Goal: Contribute content: Contribute content

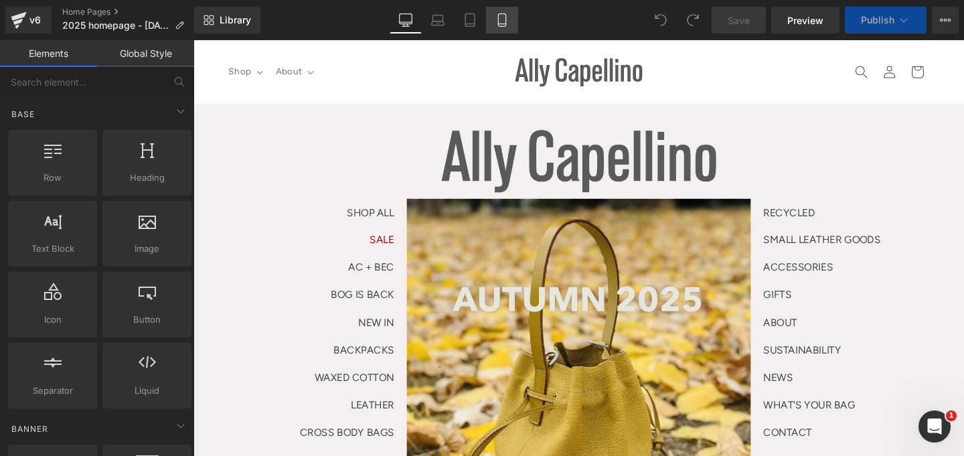
click at [503, 16] on icon at bounding box center [501, 19] width 13 height 13
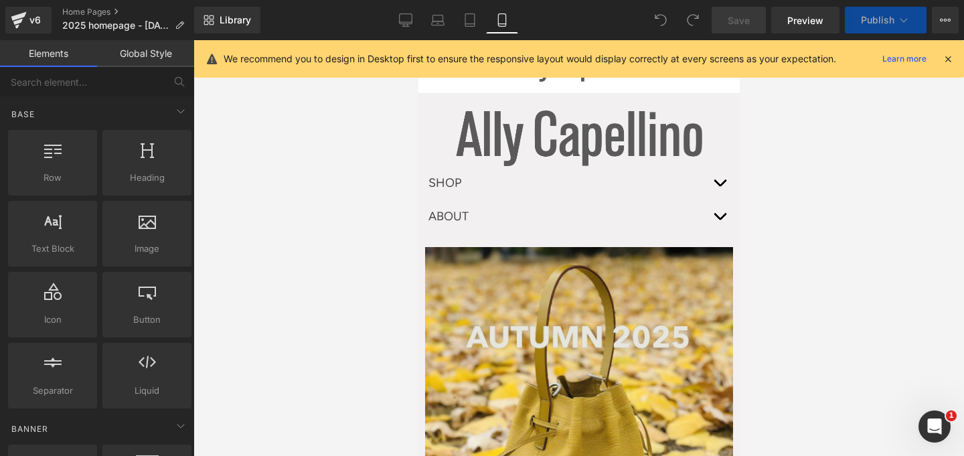
scroll to position [52, 0]
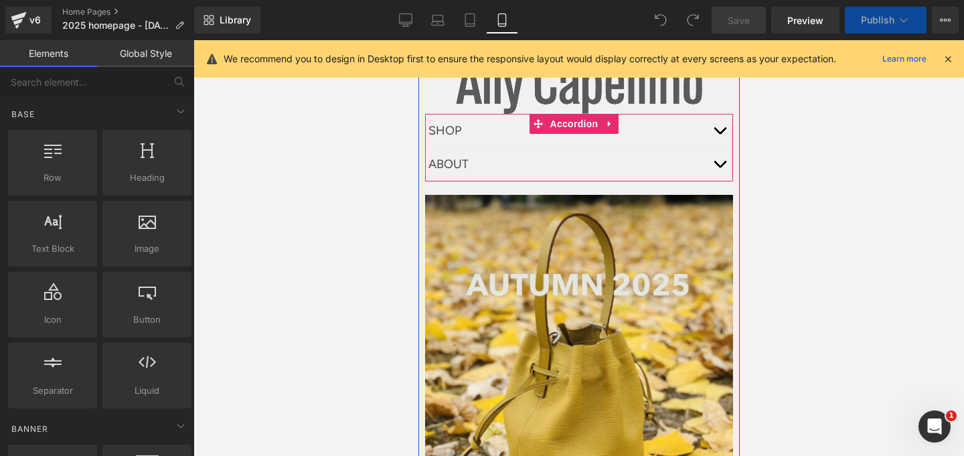
click at [560, 135] on div "SHOP Text Block" at bounding box center [578, 130] width 308 height 33
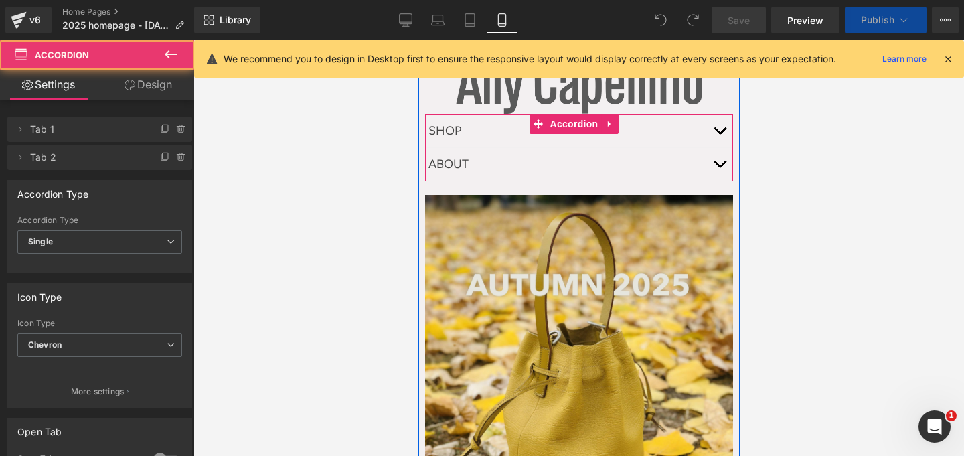
click at [705, 129] on button "button" at bounding box center [718, 130] width 27 height 33
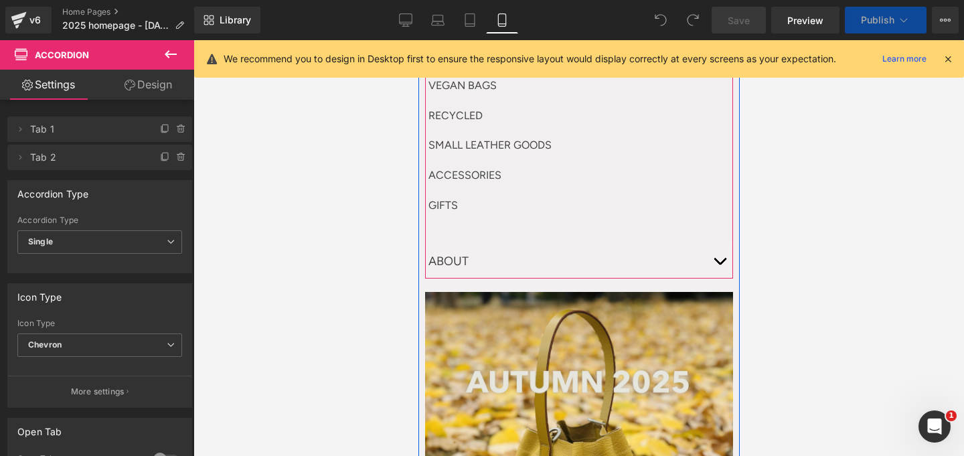
click at [705, 251] on button "button" at bounding box center [718, 261] width 27 height 33
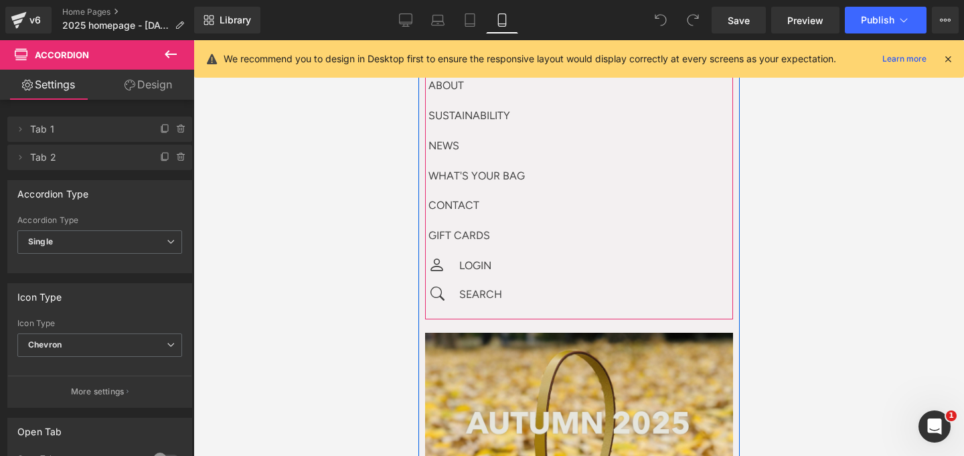
scroll to position [164, 0]
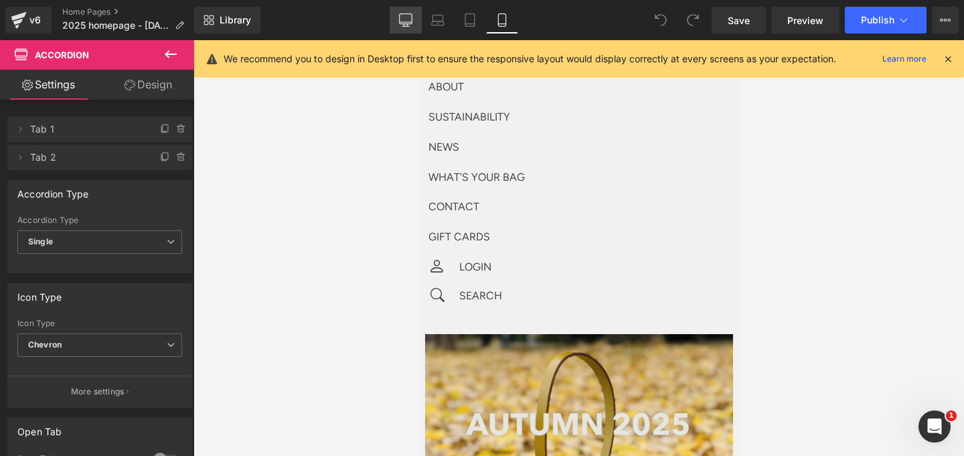
click at [412, 27] on link "Desktop" at bounding box center [406, 20] width 32 height 27
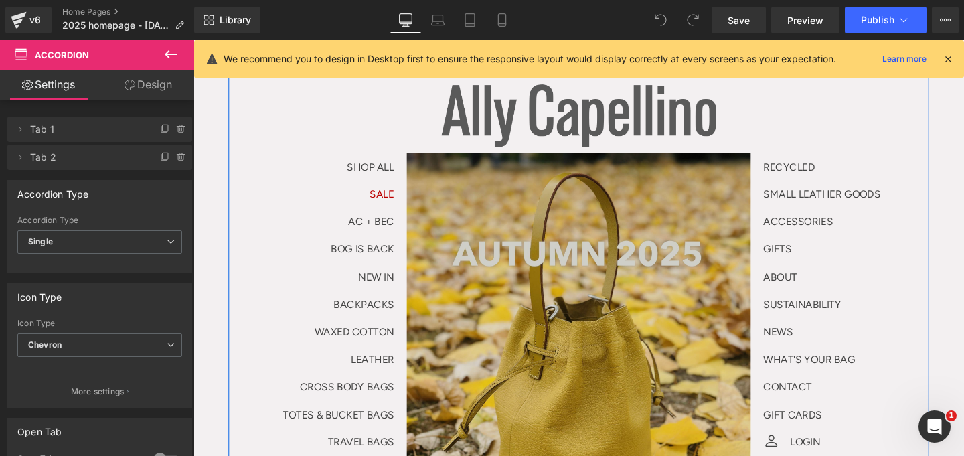
scroll to position [62, 0]
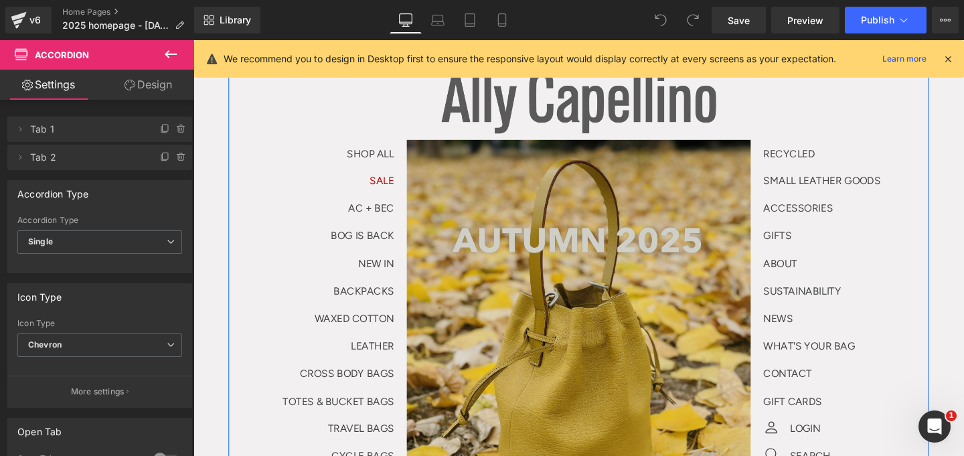
click at [550, 197] on img at bounding box center [598, 386] width 361 height 482
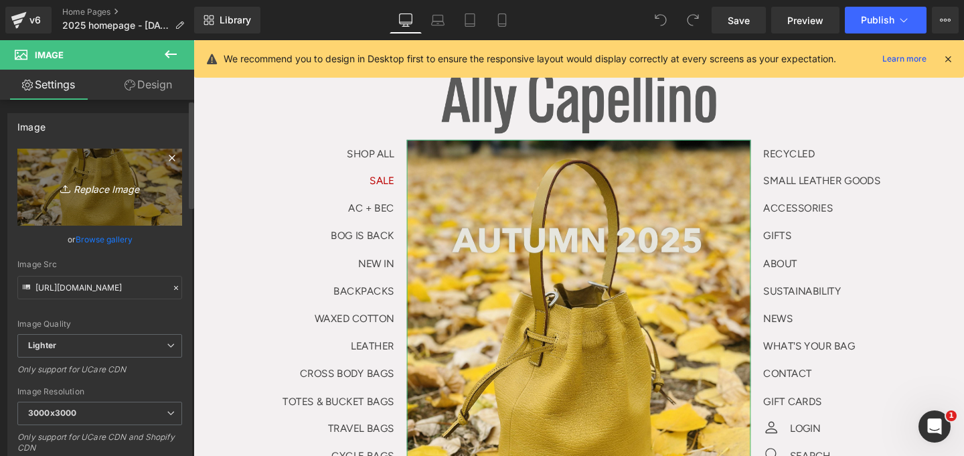
click at [100, 195] on link "Replace Image" at bounding box center [99, 187] width 165 height 77
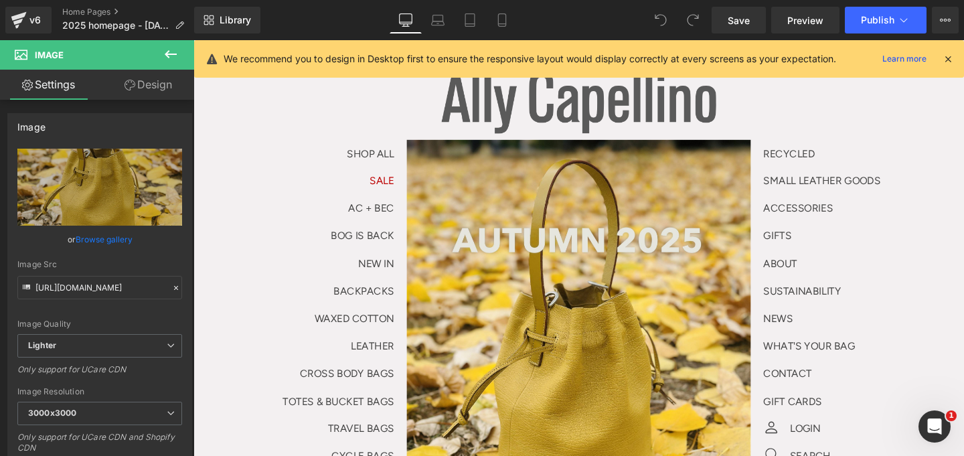
type input "C:\fakepath\30th sep 2026 hp image.gif"
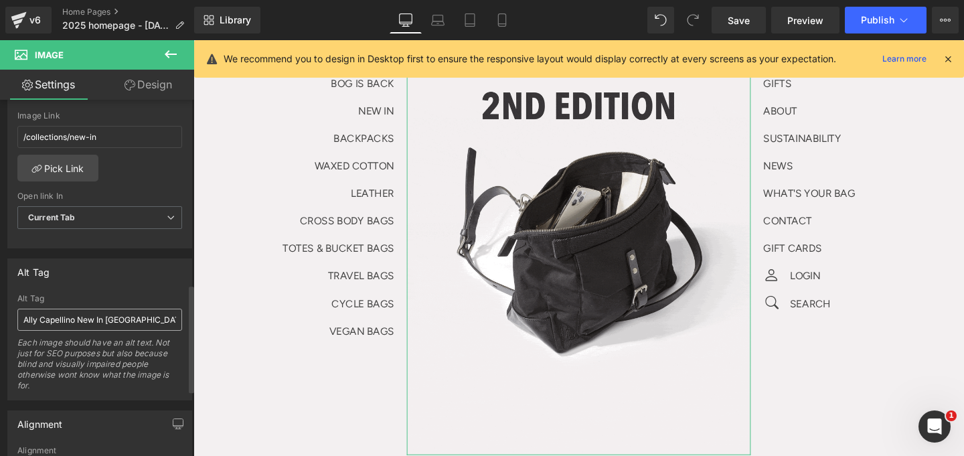
scroll to position [611, 0]
drag, startPoint x: 140, startPoint y: 318, endPoint x: 0, endPoint y: 317, distance: 139.9
click at [0, 315] on div "Alt Tag Ally Capellino New In Bags Alt Tag Ally Capellino New In Bags Each imag…" at bounding box center [100, 324] width 200 height 152
drag, startPoint x: 164, startPoint y: 316, endPoint x: 0, endPoint y: 316, distance: 164.0
click at [0, 316] on div "Alt Tag Ally Capellino New In Bags Alt Tag 2nd edition black Ally Capellino bag…" at bounding box center [100, 324] width 200 height 152
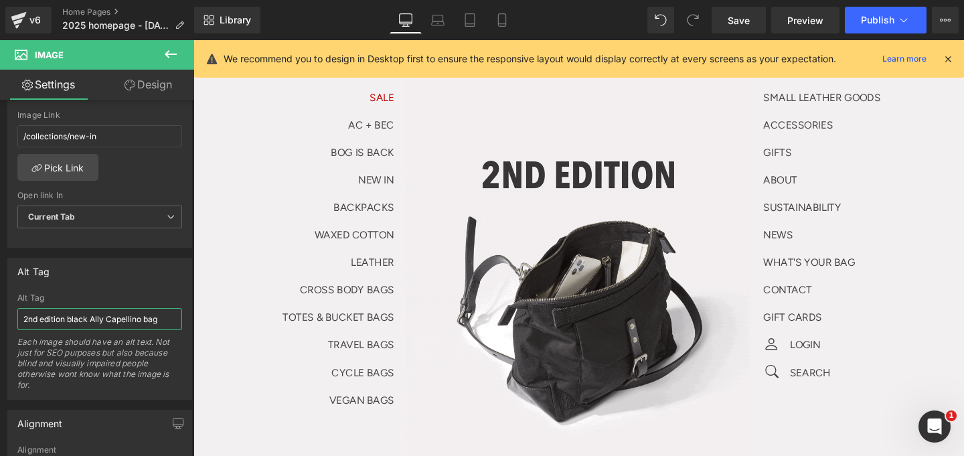
scroll to position [98, 0]
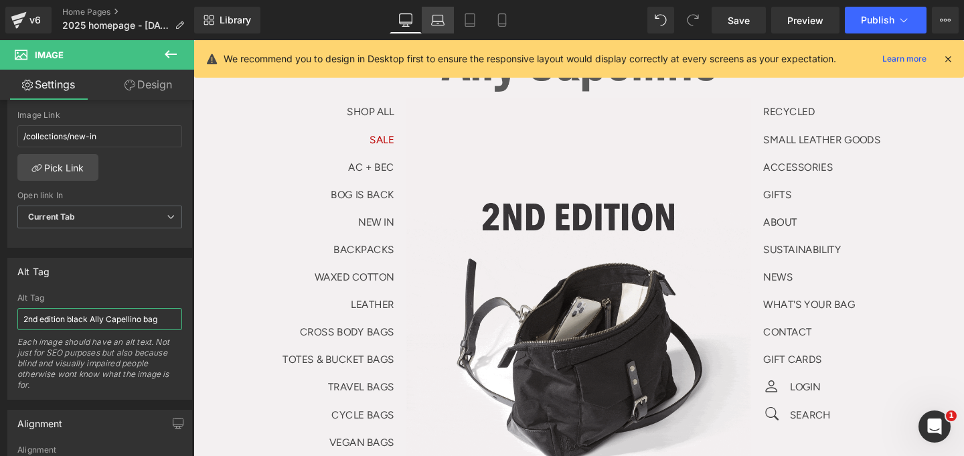
type input "2nd edition black Ally Capellino bag"
click at [436, 15] on icon at bounding box center [438, 18] width 10 height 6
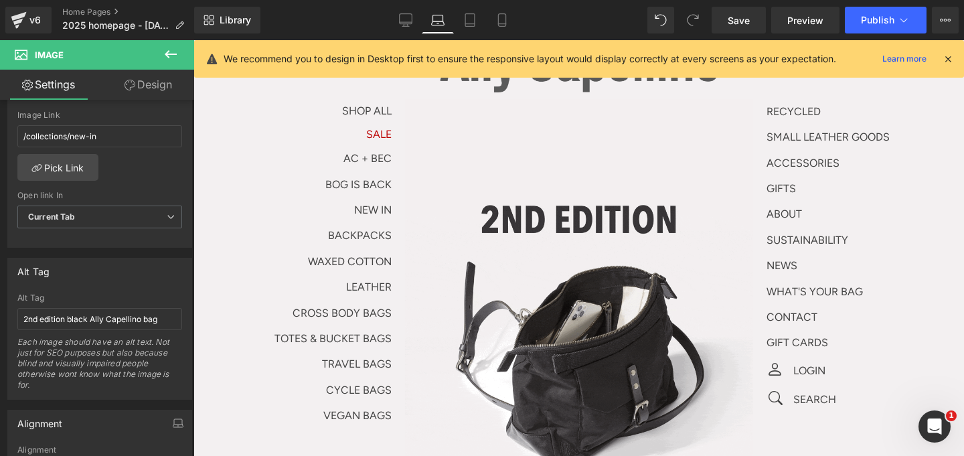
scroll to position [96, 0]
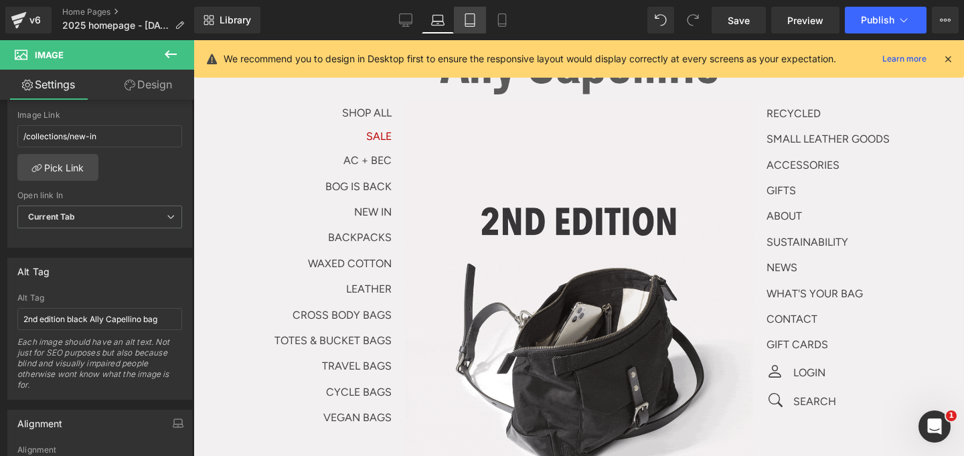
click at [477, 20] on icon at bounding box center [469, 19] width 13 height 13
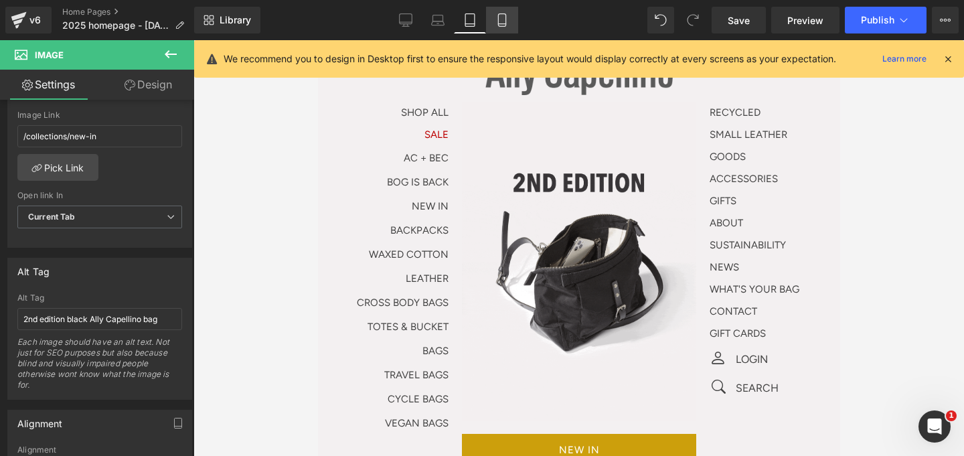
click at [509, 21] on link "Mobile" at bounding box center [502, 20] width 32 height 27
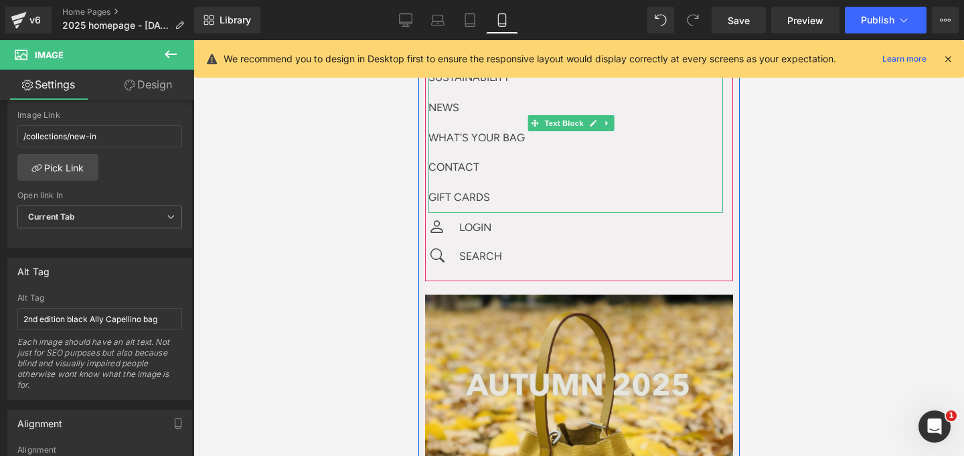
scroll to position [475, 0]
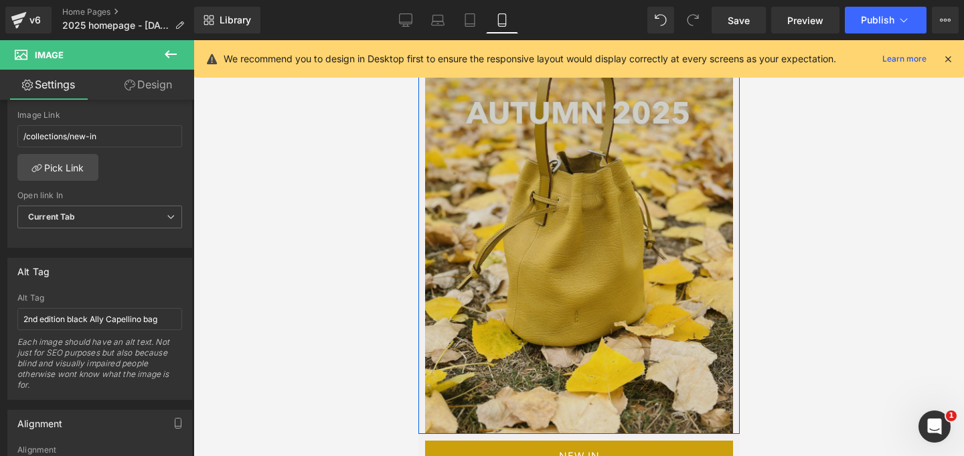
click at [656, 219] on img at bounding box center [578, 228] width 308 height 410
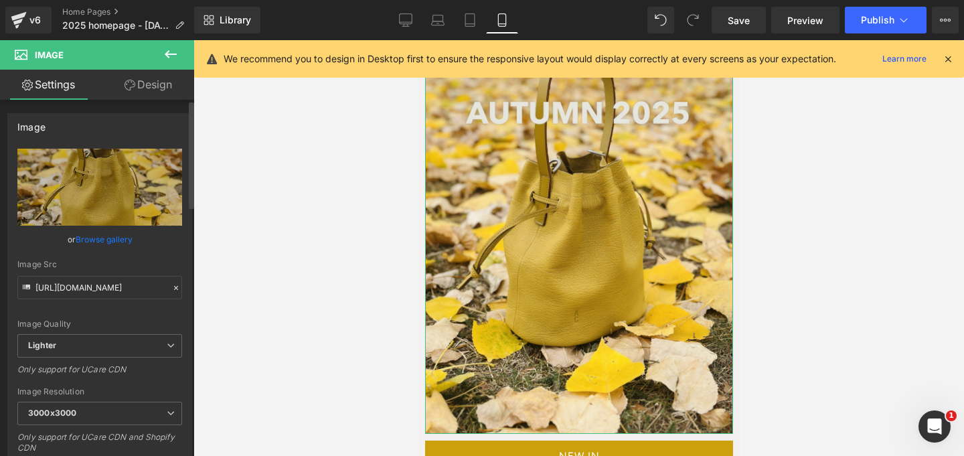
click at [95, 241] on link "Browse gallery" at bounding box center [104, 239] width 57 height 23
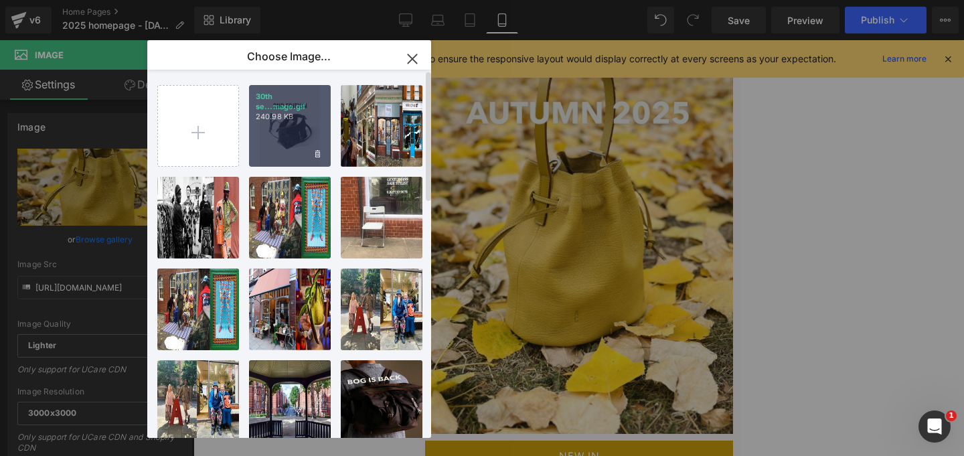
click at [300, 141] on div "30th se...mage.gif 240.98 KB" at bounding box center [290, 126] width 82 height 82
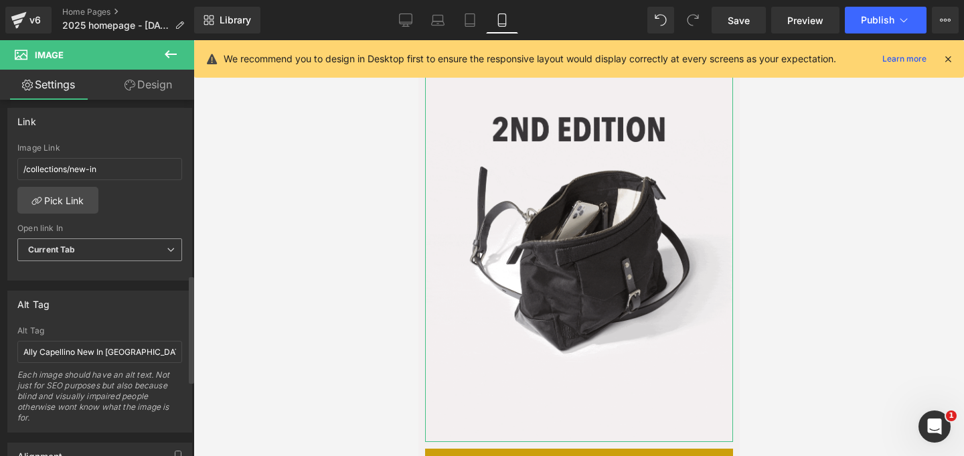
scroll to position [657, 0]
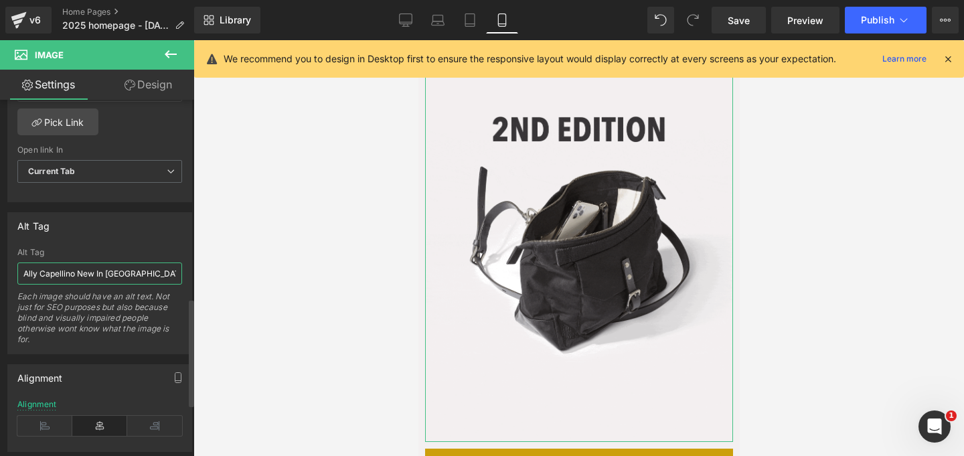
drag, startPoint x: 147, startPoint y: 274, endPoint x: 0, endPoint y: 266, distance: 146.8
click at [0, 266] on div "Alt Tag Ally Capellino New In Bags Alt Tag Ally Capellino New In Bags Each imag…" at bounding box center [100, 278] width 200 height 152
paste input "2nd edition black Ally Capellino bag"
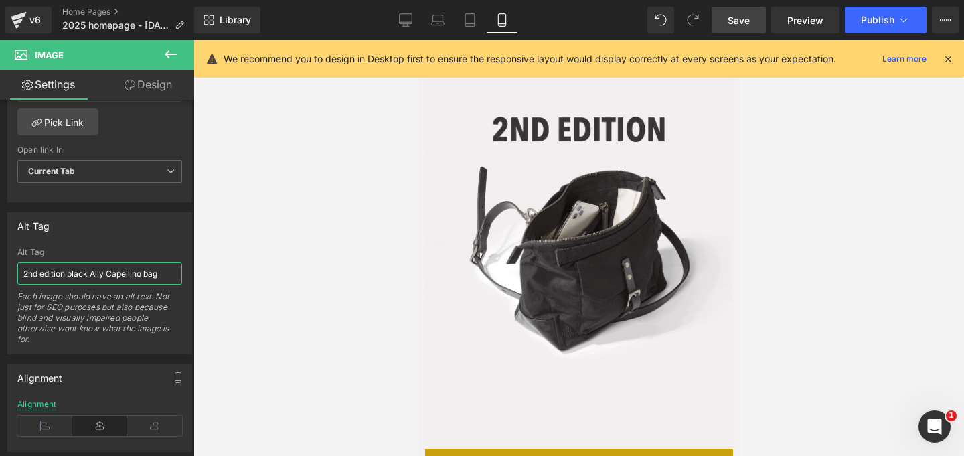
type input "2nd edition black Ally Capellino bag"
click at [741, 29] on link "Save" at bounding box center [738, 20] width 54 height 27
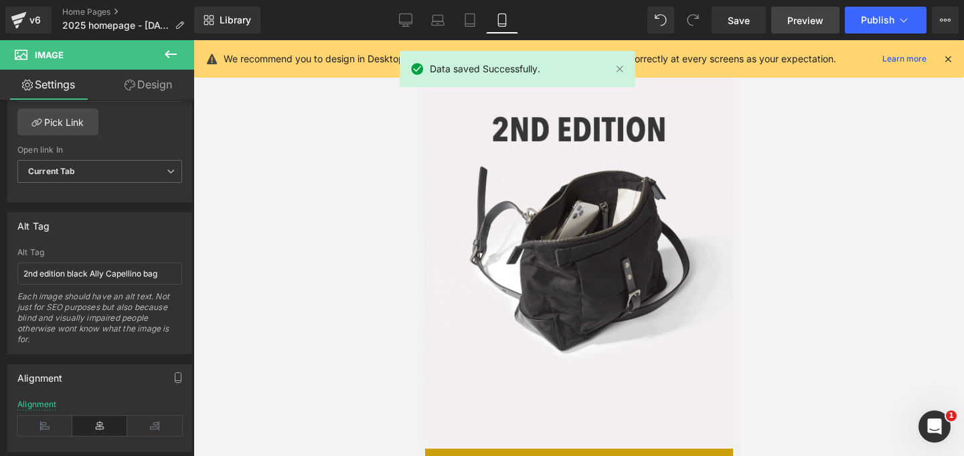
click at [797, 25] on span "Preview" at bounding box center [805, 20] width 36 height 14
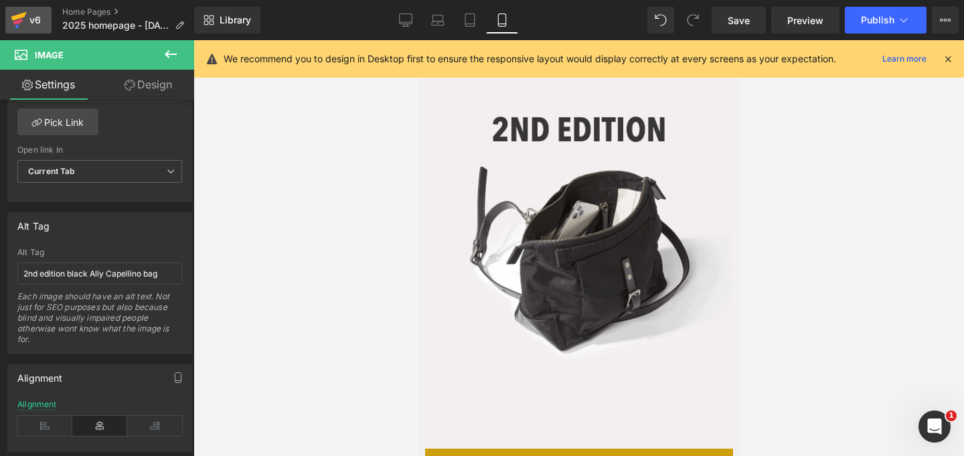
click at [27, 29] on link "v6" at bounding box center [28, 20] width 46 height 27
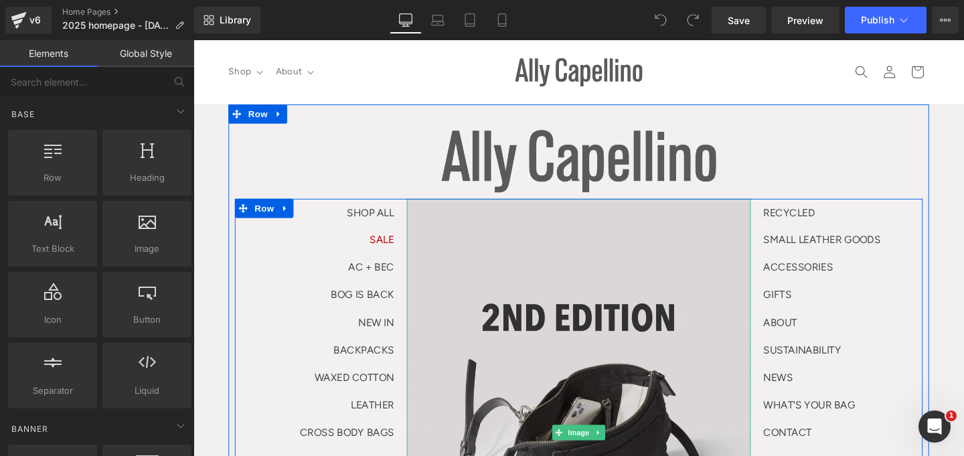
click at [642, 328] on img at bounding box center [598, 453] width 361 height 492
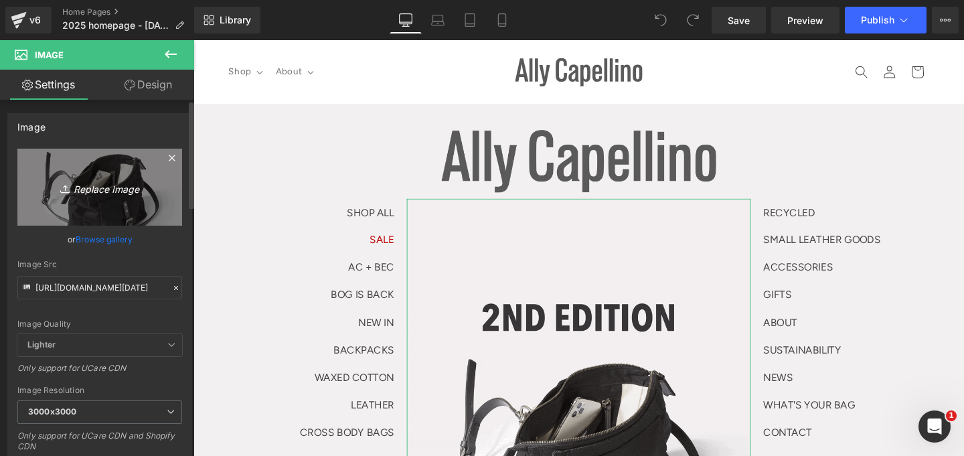
click at [115, 195] on link "Replace Image" at bounding box center [99, 187] width 165 height 77
click at [95, 189] on icon "Replace Image" at bounding box center [99, 187] width 107 height 17
type input "C:\fakepath\[DATE] hp.gif"
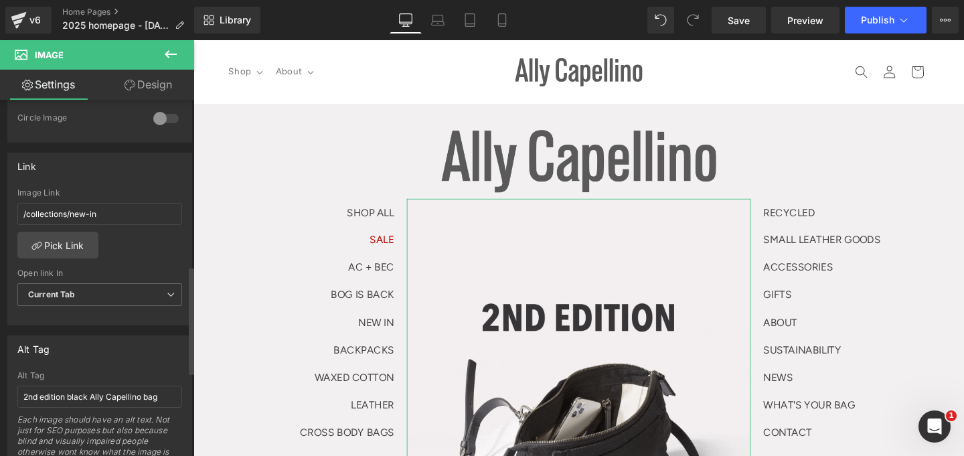
scroll to position [551, 0]
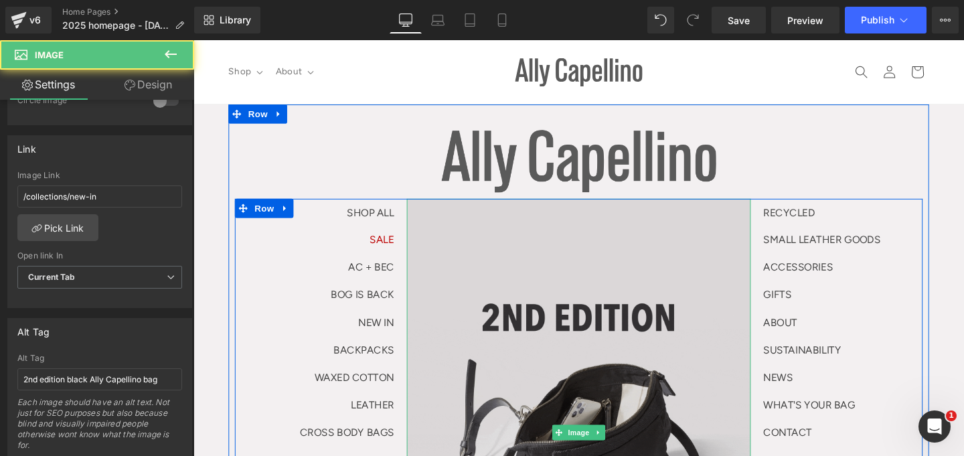
click at [497, 336] on img at bounding box center [598, 452] width 361 height 491
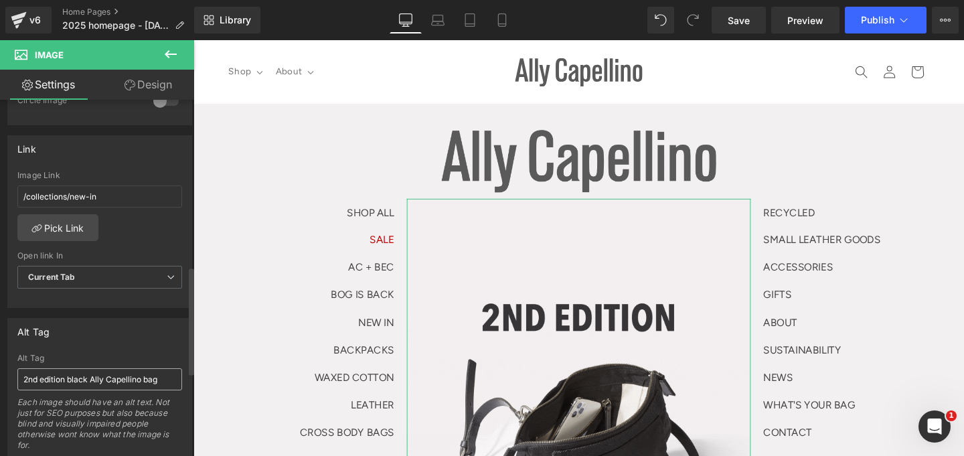
drag, startPoint x: 24, startPoint y: 378, endPoint x: 88, endPoint y: 379, distance: 64.3
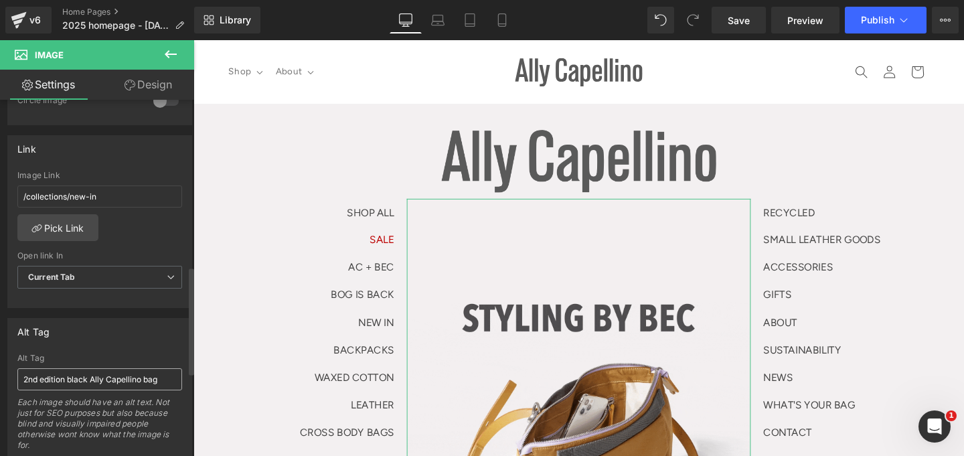
click at [24, 378] on input "2nd edition black Ally Capellino bag" at bounding box center [99, 379] width 165 height 22
drag, startPoint x: 24, startPoint y: 381, endPoint x: 76, endPoint y: 378, distance: 51.6
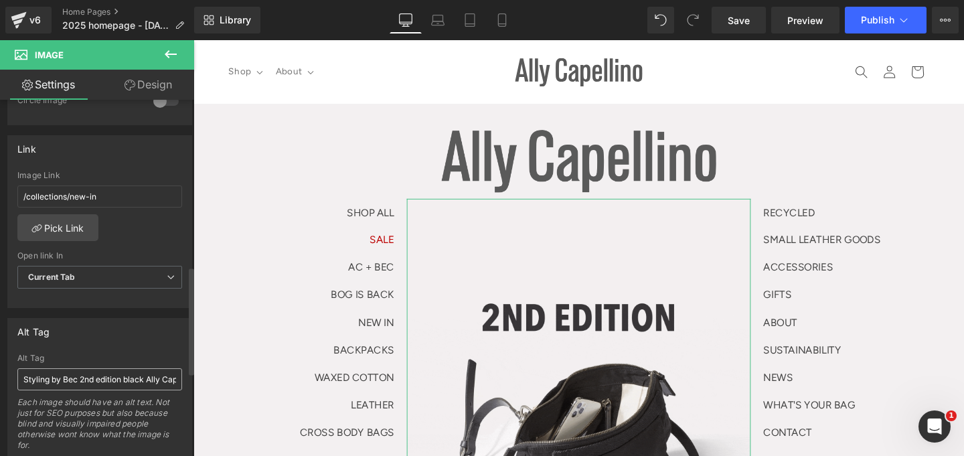
click at [76, 378] on input "Styling by Bec 2nd edition black Ally Capellino bag" at bounding box center [99, 379] width 165 height 22
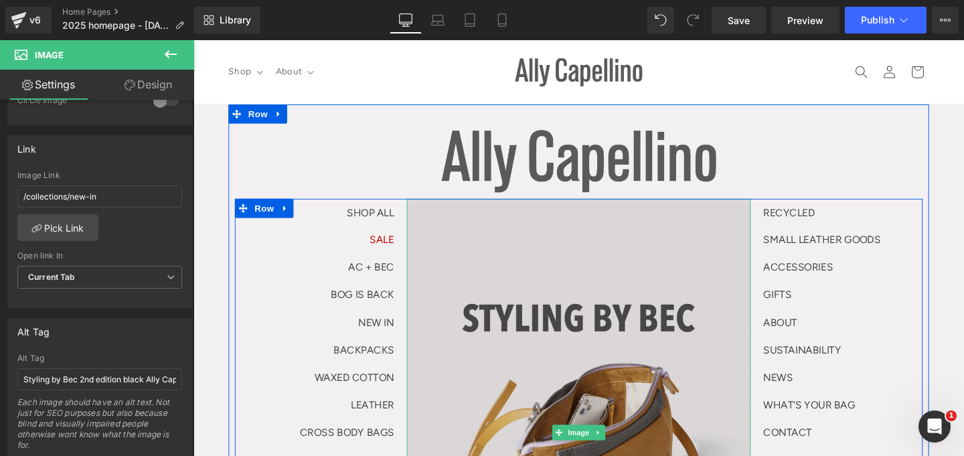
type input "Styling by Bec 2nd edition black Ally Capellino bag"
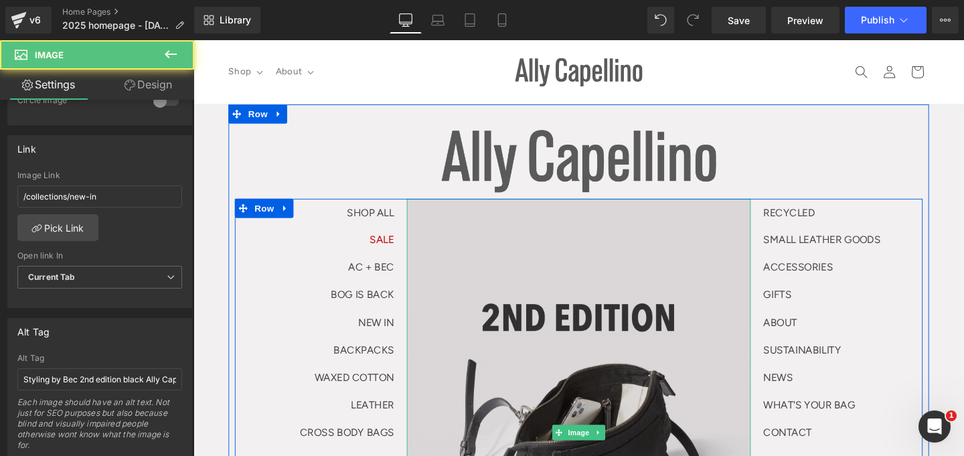
click at [529, 373] on img at bounding box center [598, 452] width 361 height 491
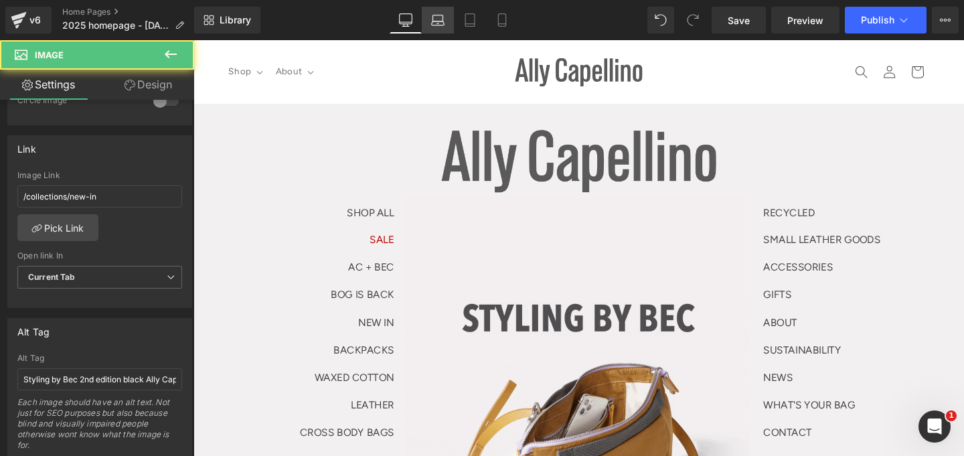
click at [434, 18] on icon at bounding box center [437, 19] width 13 height 13
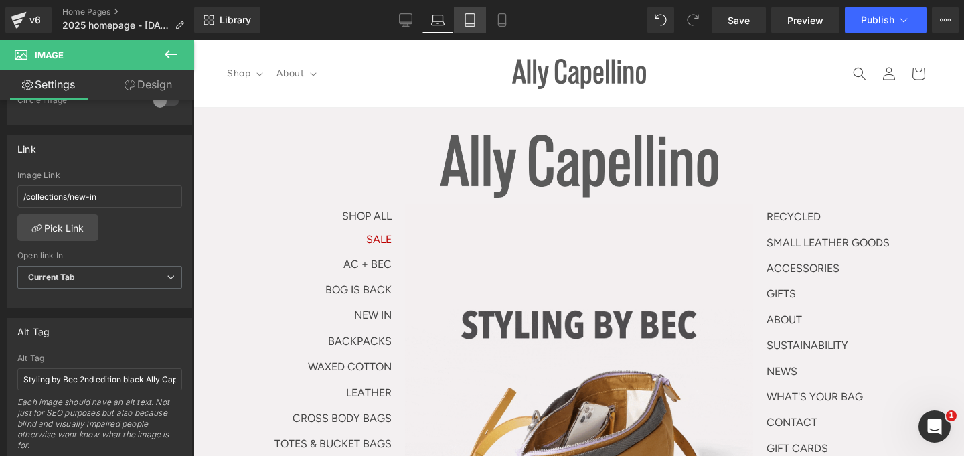
click at [467, 25] on icon at bounding box center [469, 19] width 13 height 13
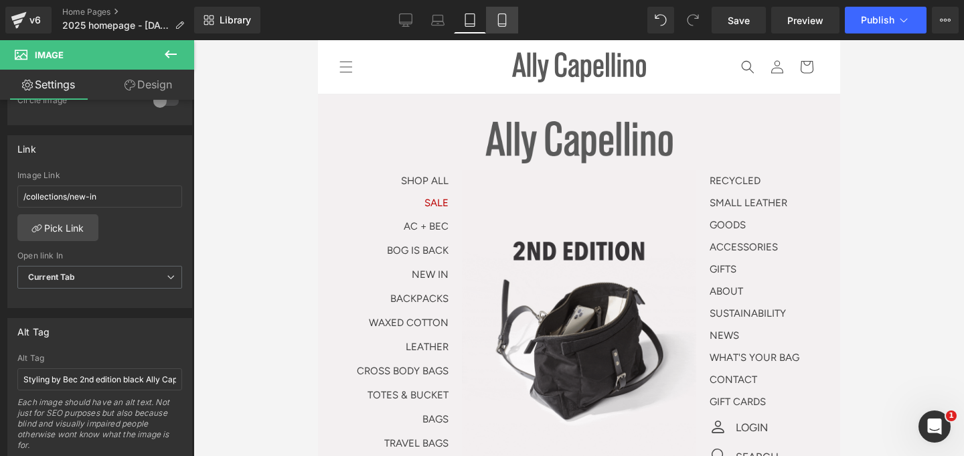
click at [505, 24] on icon at bounding box center [501, 24] width 7 height 0
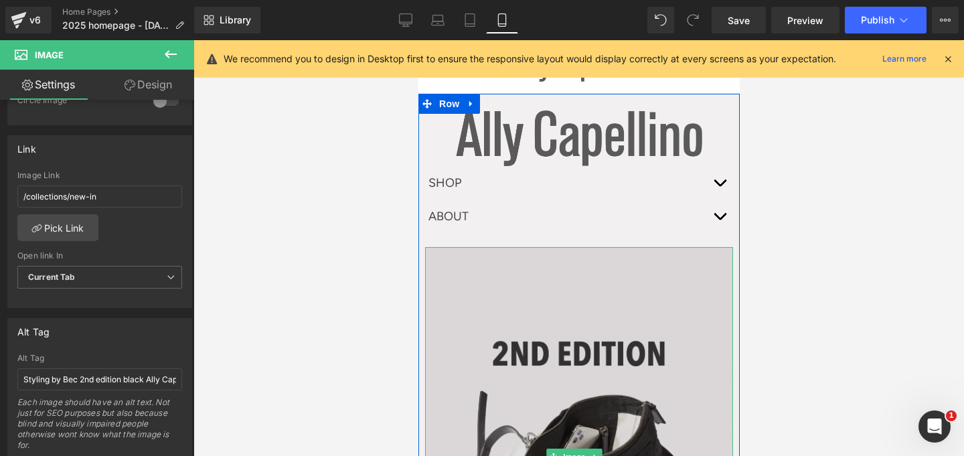
click at [563, 353] on img at bounding box center [578, 456] width 308 height 419
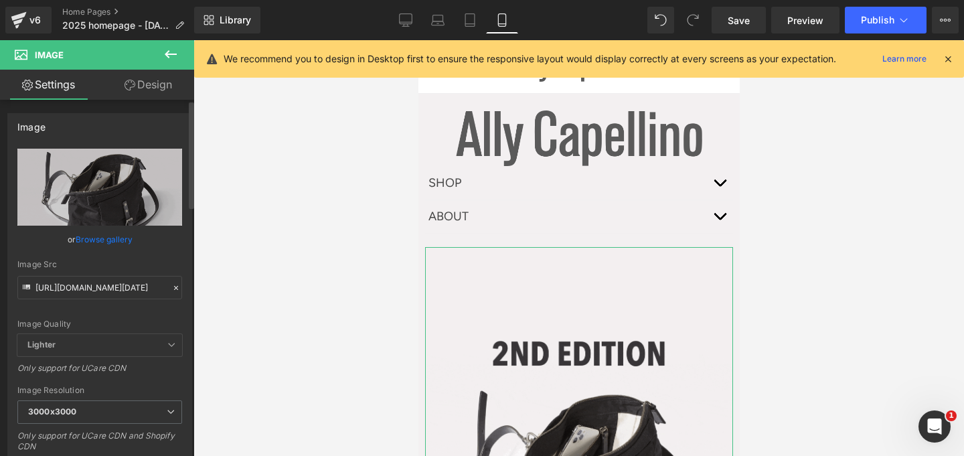
click at [93, 238] on link "Browse gallery" at bounding box center [104, 239] width 57 height 23
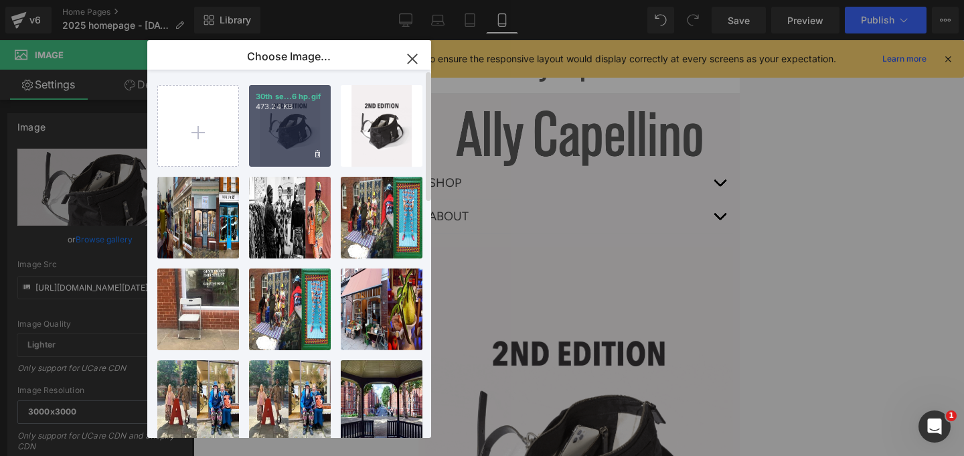
click at [311, 141] on div "30th se...6 hp.gif 473.24 KB" at bounding box center [290, 126] width 82 height 82
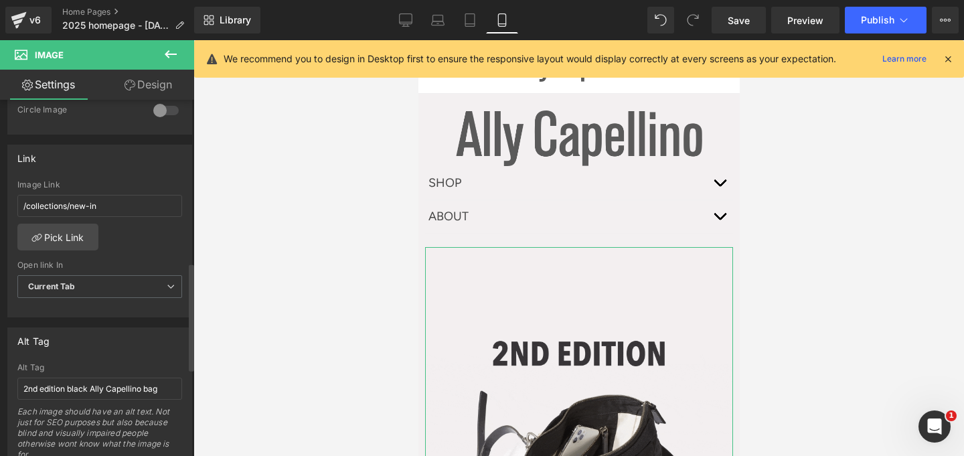
scroll to position [544, 0]
click at [74, 382] on input "2nd edition black Ally Capellino bag" at bounding box center [99, 386] width 165 height 22
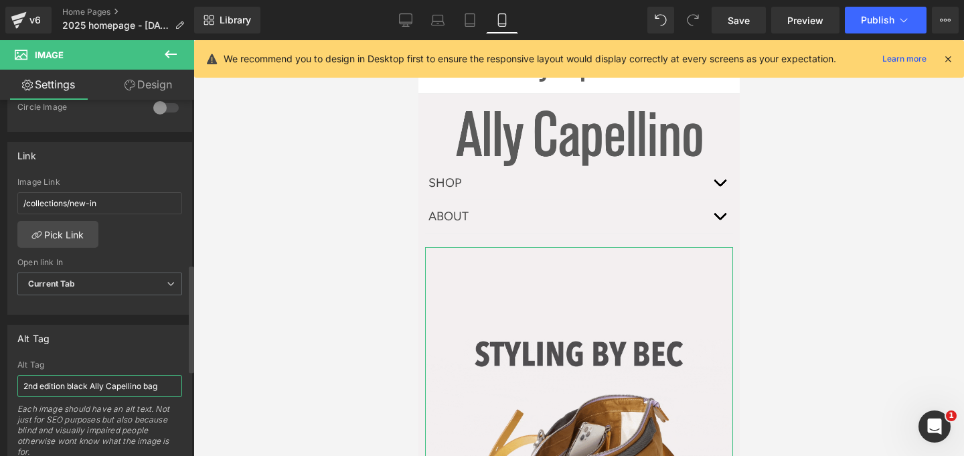
click at [74, 382] on input "2nd edition black Ally Capellino bag" at bounding box center [99, 386] width 165 height 22
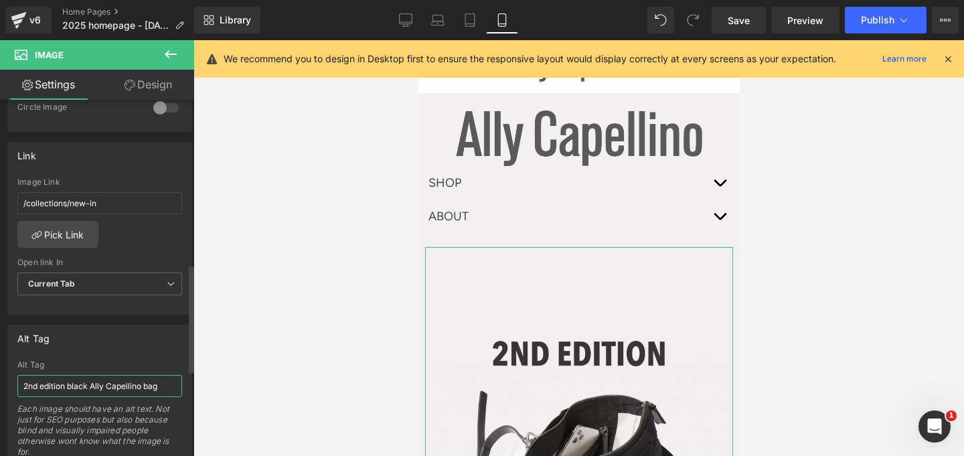
click at [74, 382] on input "2nd edition black Ally Capellino bag" at bounding box center [99, 386] width 165 height 22
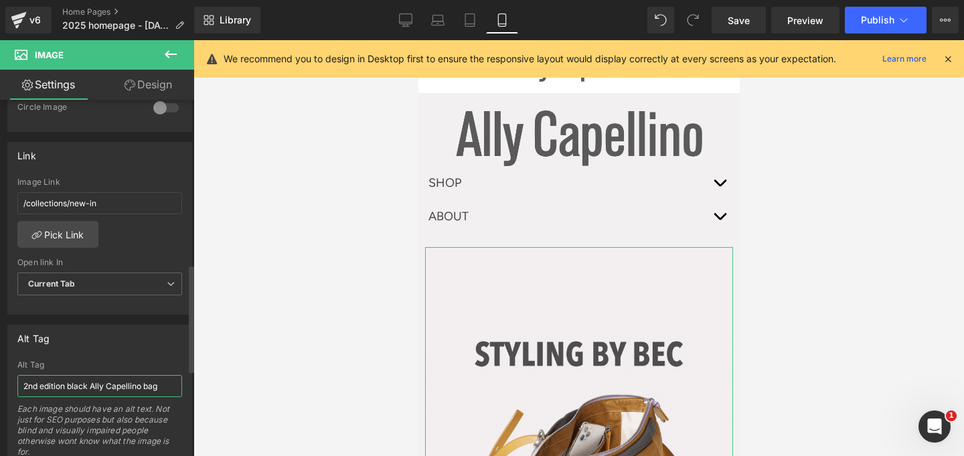
click at [49, 386] on input "2nd edition black Ally Capellino bag" at bounding box center [99, 386] width 165 height 22
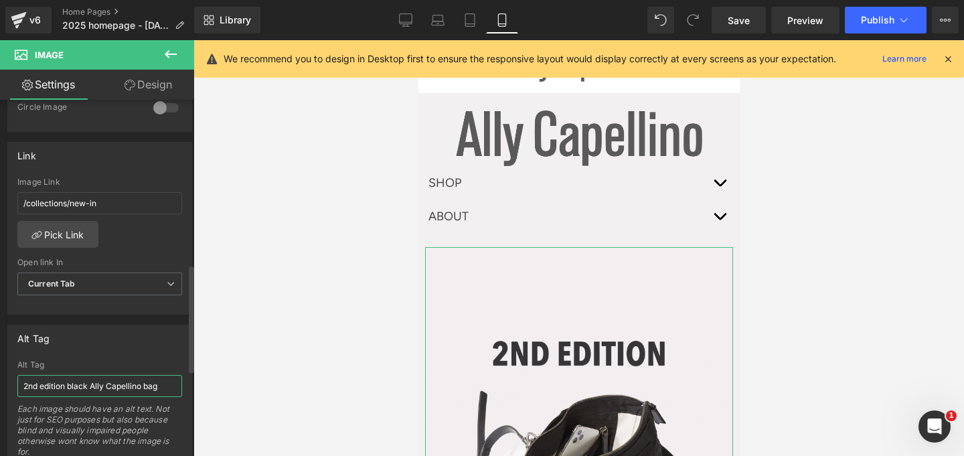
click at [23, 386] on input "2nd edition black Ally Capellino bag" at bounding box center [99, 386] width 165 height 22
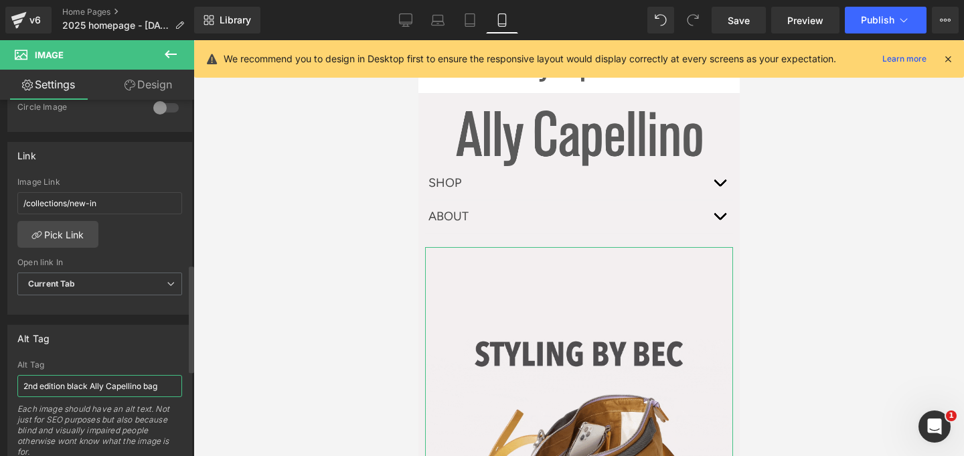
paste input "Styling by Bec"
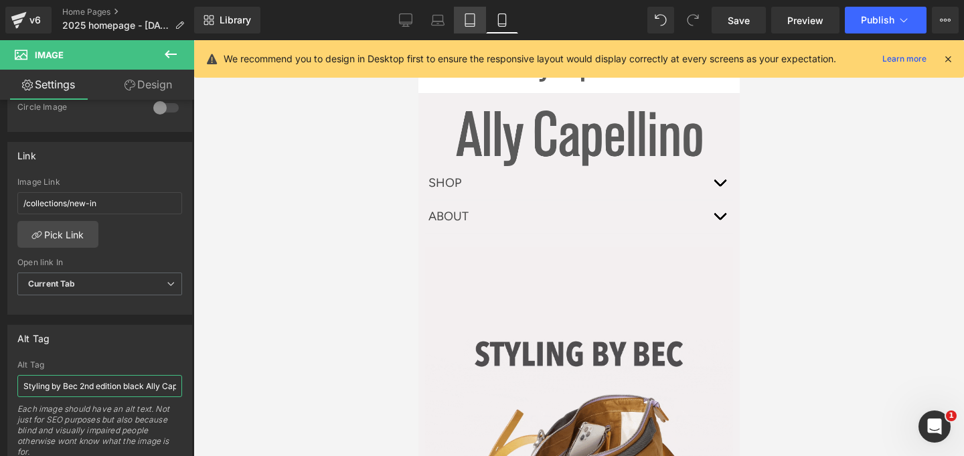
type input "Styling by Bec 2nd edition black Ally Capellino bag"
click at [468, 19] on icon at bounding box center [469, 19] width 13 height 13
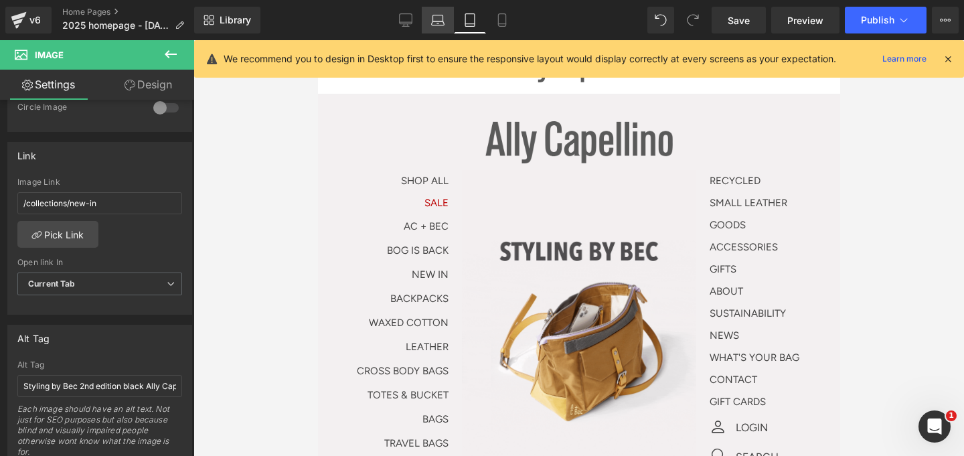
click at [439, 19] on icon at bounding box center [437, 19] width 13 height 13
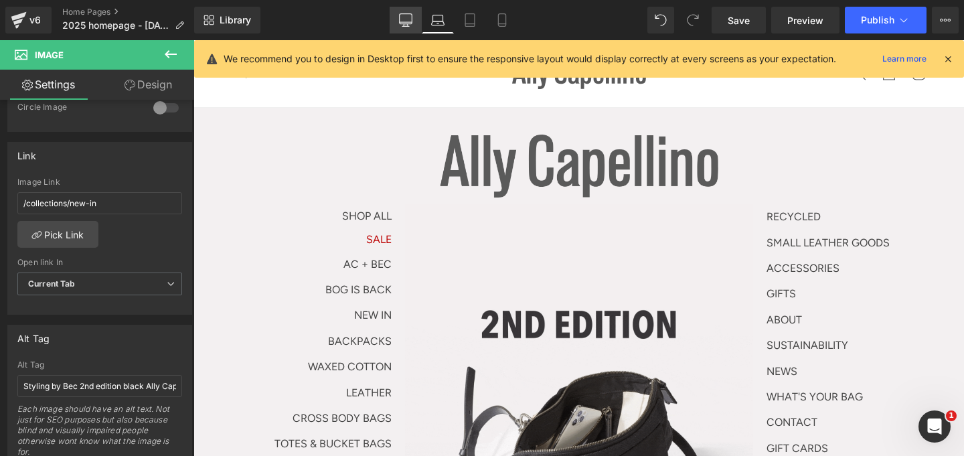
click at [407, 20] on icon at bounding box center [405, 19] width 13 height 13
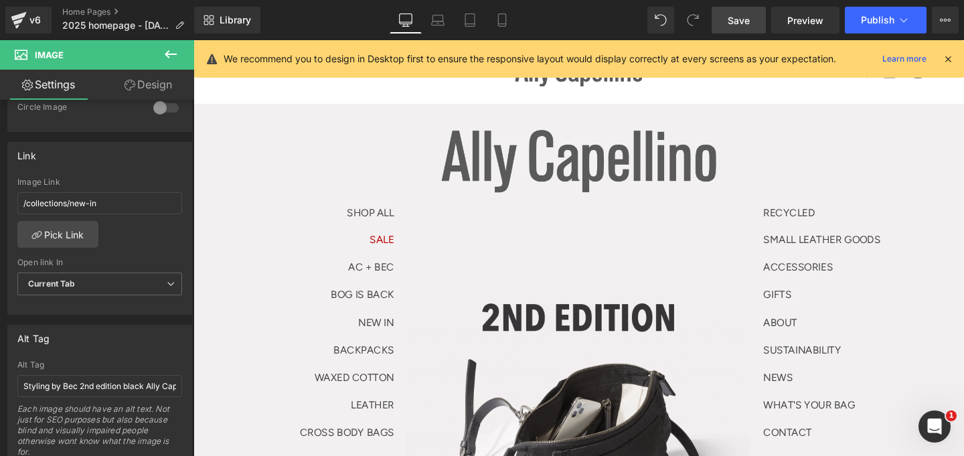
click at [736, 18] on span "Save" at bounding box center [739, 20] width 22 height 14
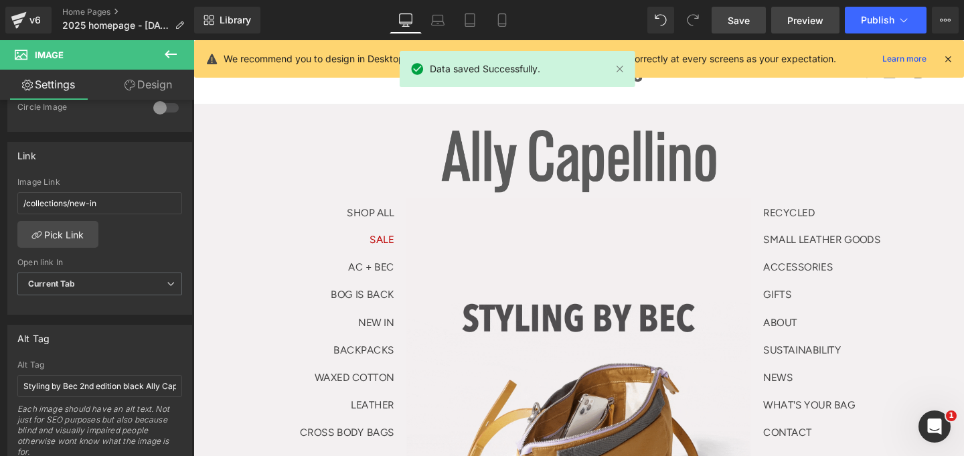
click at [801, 17] on span "Preview" at bounding box center [805, 20] width 36 height 14
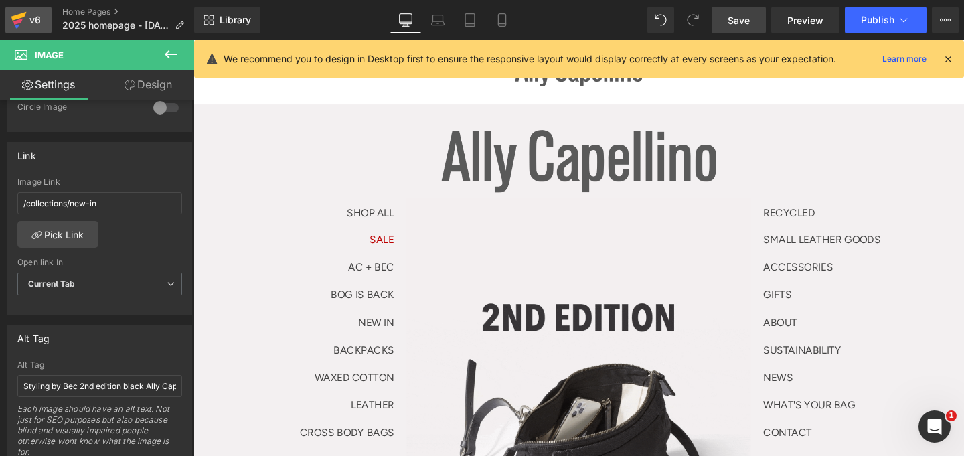
click at [21, 16] on icon at bounding box center [18, 16] width 15 height 9
